Goal: Task Accomplishment & Management: Manage account settings

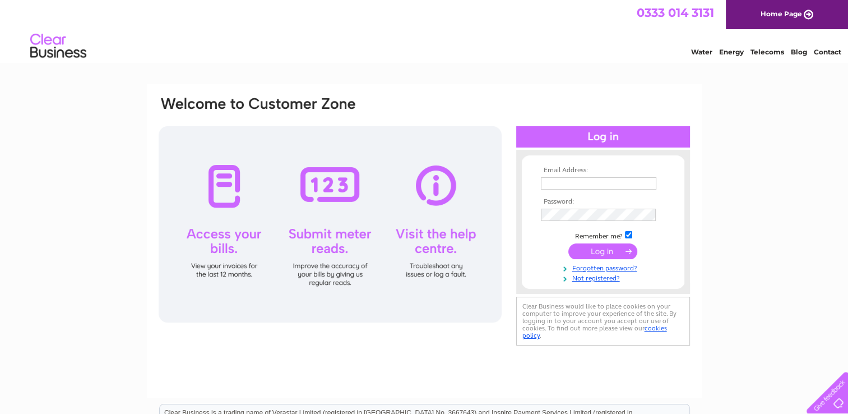
type input "sandra@flower-expressions.co.uk"
click at [602, 250] on input "submit" at bounding box center [603, 251] width 69 height 16
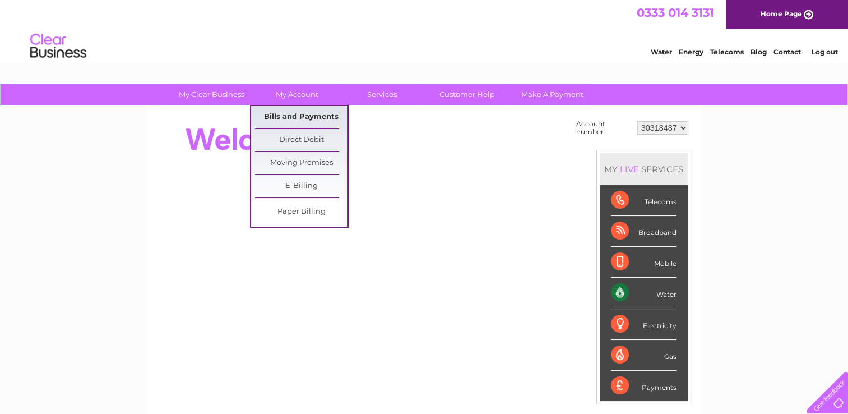
click at [298, 118] on link "Bills and Payments" at bounding box center [301, 117] width 93 height 22
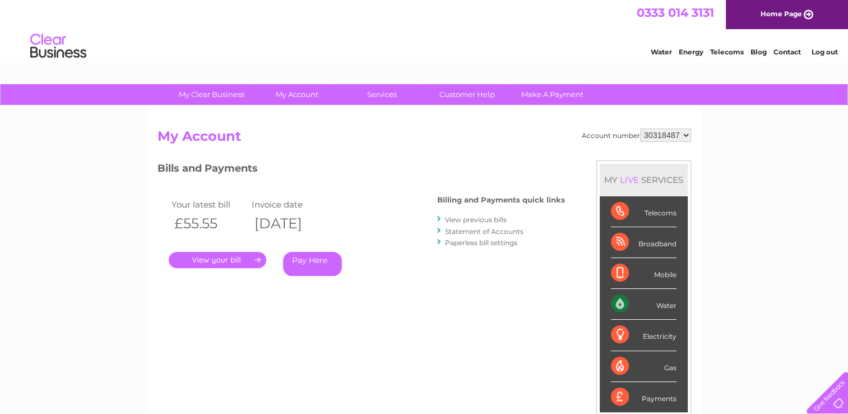
click at [227, 256] on link "." at bounding box center [218, 260] width 98 height 16
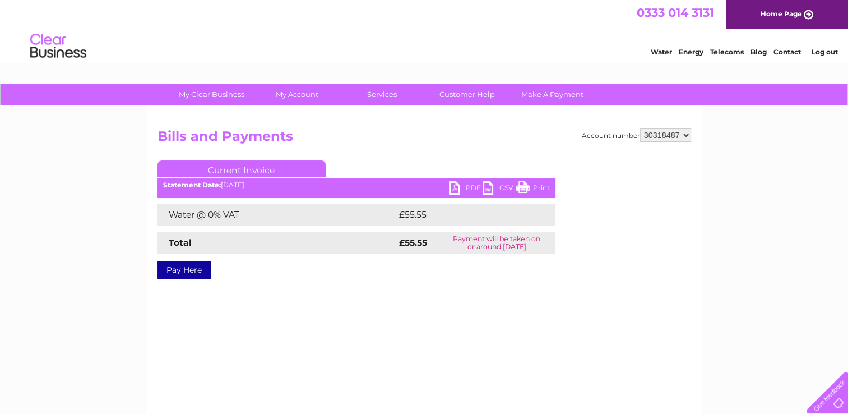
click at [456, 186] on link "PDF" at bounding box center [466, 189] width 34 height 16
click at [785, 53] on link "Contact" at bounding box center [787, 52] width 27 height 8
